Goal: Transaction & Acquisition: Purchase product/service

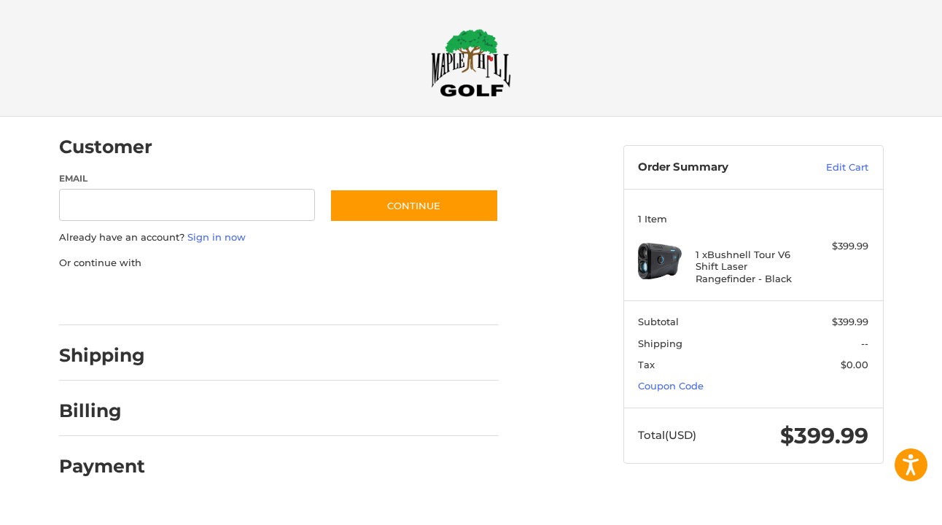
click at [0, 505] on div at bounding box center [0, 505] width 0 height 0
click at [662, 390] on link "Coupon Code" at bounding box center [671, 386] width 66 height 12
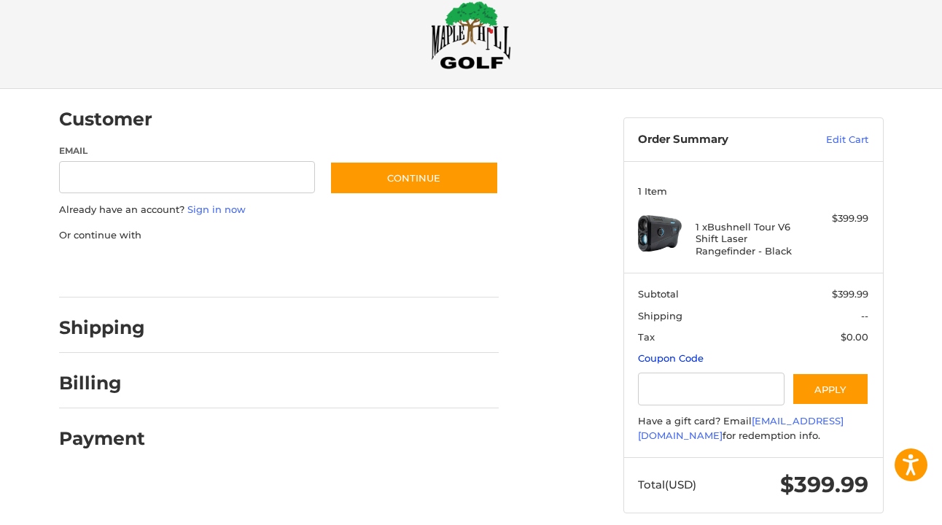
scroll to position [34, 0]
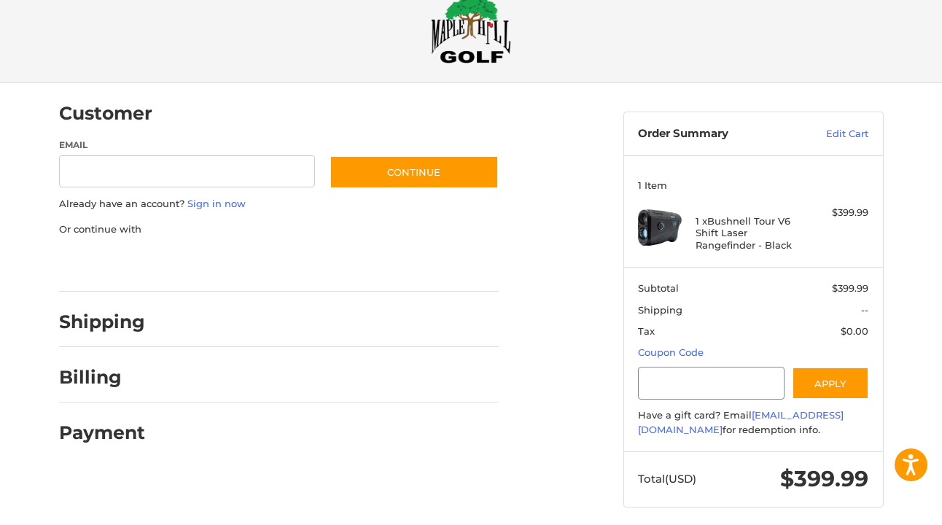
click at [650, 385] on input "Gift Certificate or Coupon Code" at bounding box center [711, 383] width 147 height 33
type input "*********"
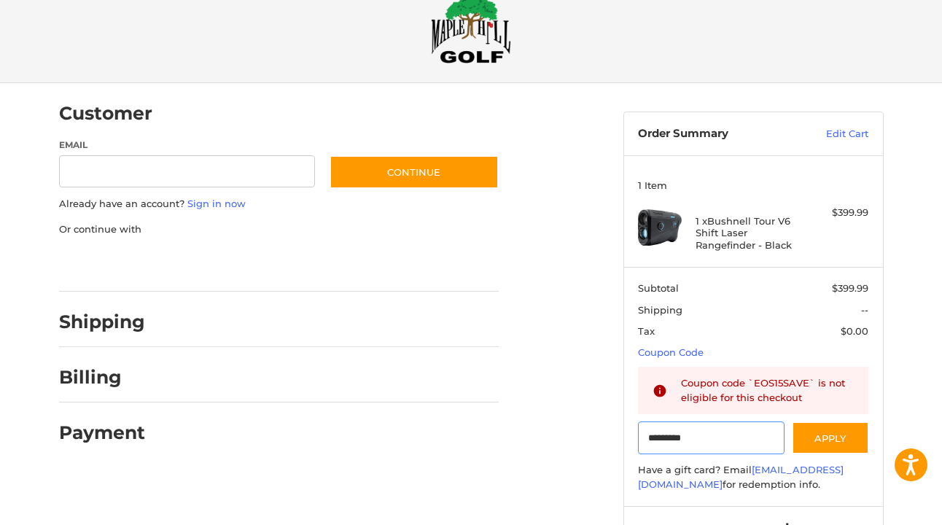
scroll to position [81, 0]
